Goal: Check status: Check status

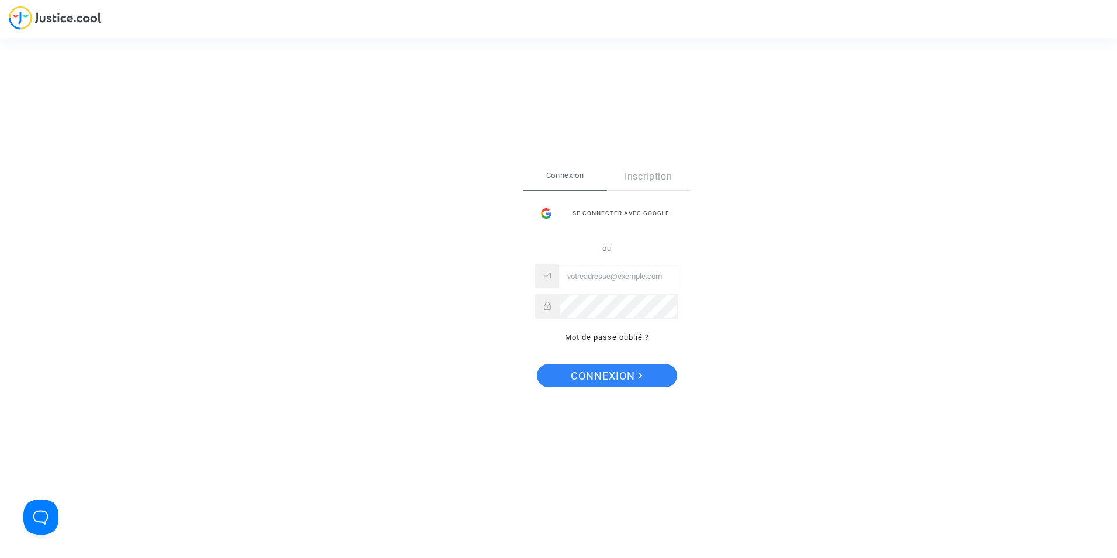
type input "[EMAIL_ADDRESS][DOMAIN_NAME]"
click at [638, 380] on span "Connexion" at bounding box center [607, 376] width 72 height 25
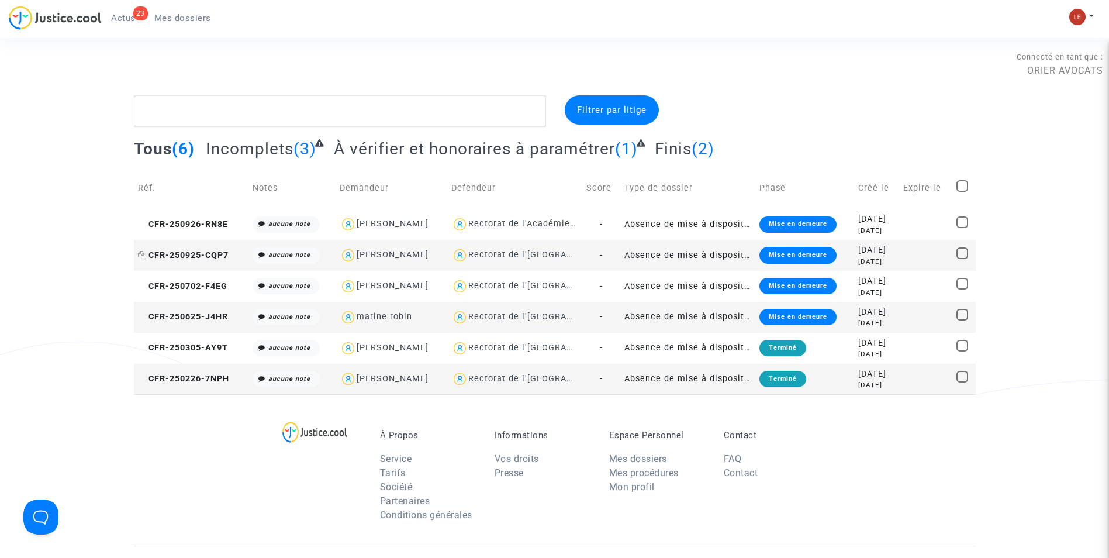
click at [189, 251] on span "CFR-250925-CQP7" at bounding box center [183, 255] width 91 height 10
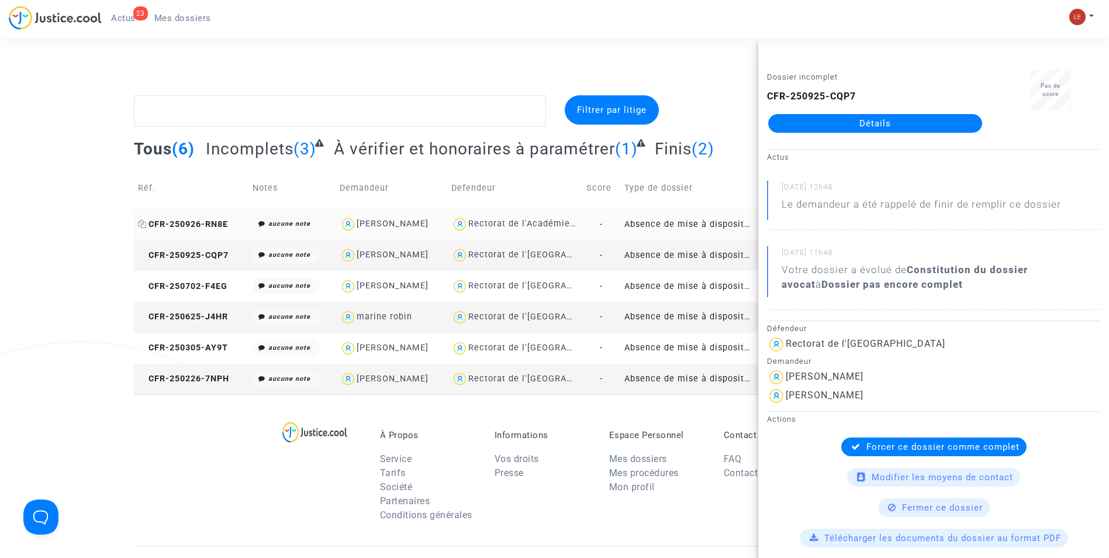
click at [224, 223] on span "CFR-250926-RN8E" at bounding box center [183, 224] width 90 height 10
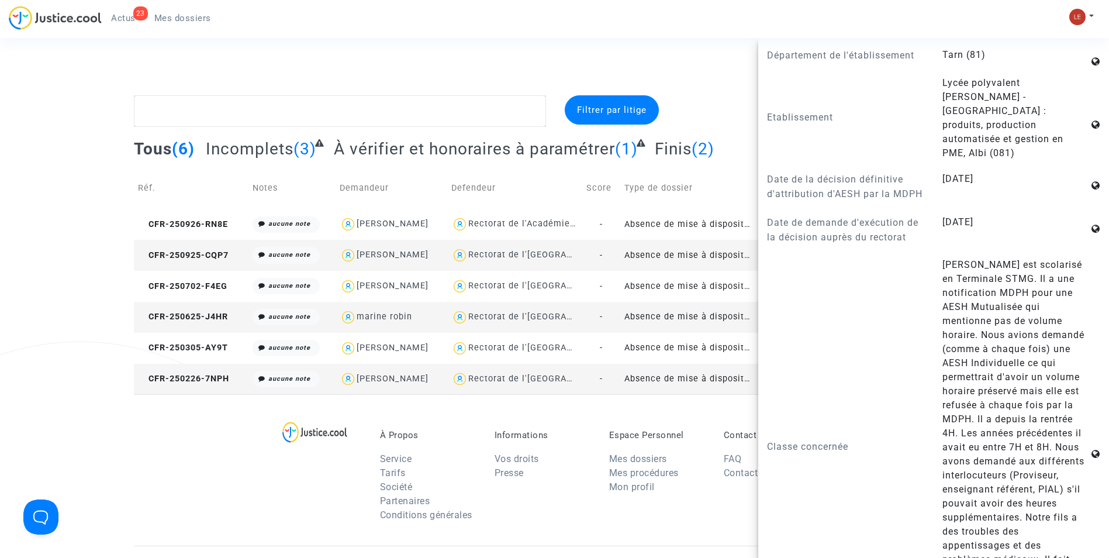
scroll to position [877, 0]
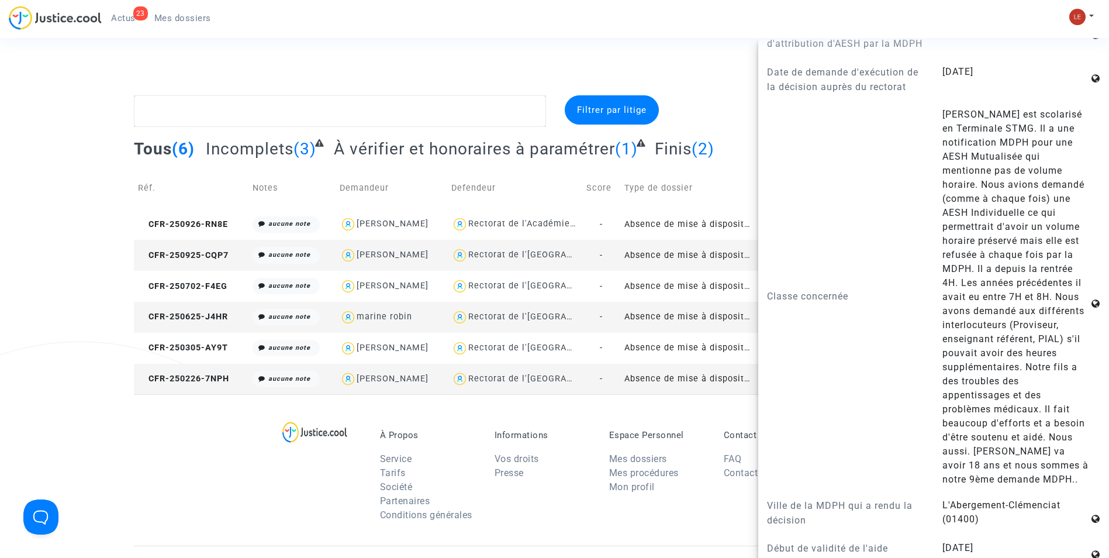
click at [707, 67] on div "Connecté en tant que : ORIER AVOCATS" at bounding box center [551, 64] width 1103 height 28
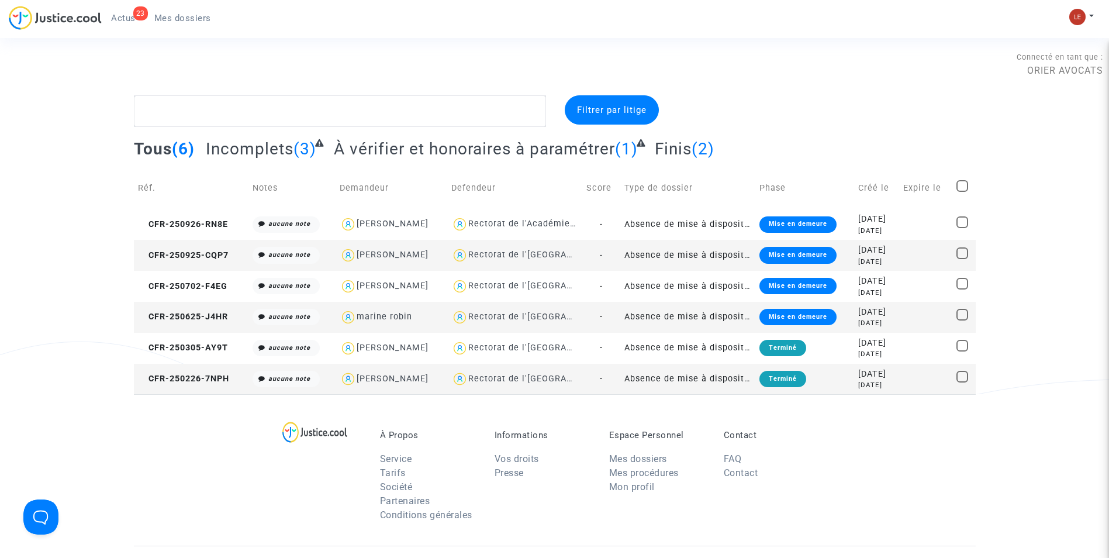
scroll to position [0, 0]
